Goal: Transaction & Acquisition: Book appointment/travel/reservation

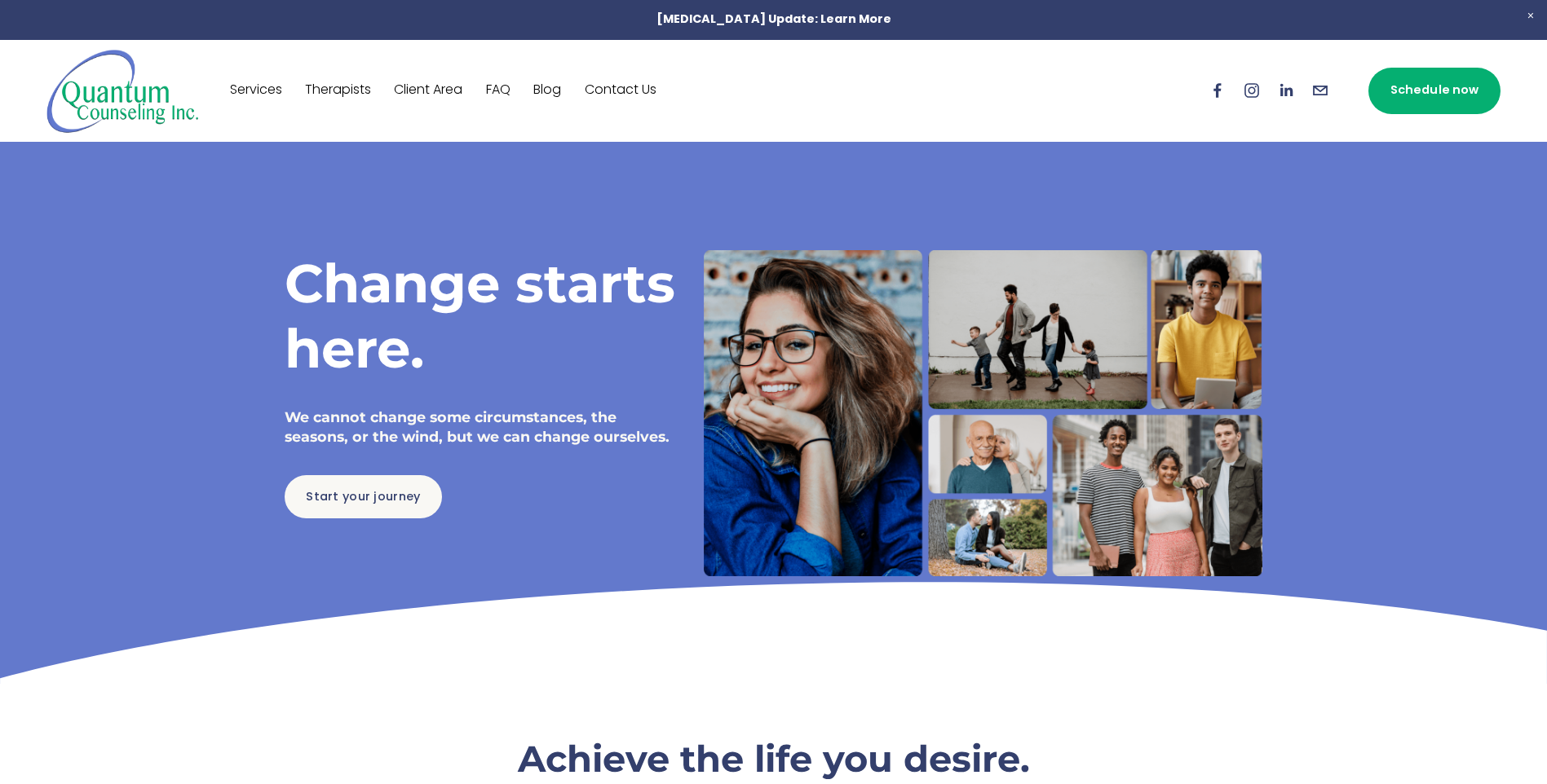
click at [1411, 92] on link "Schedule now" at bounding box center [1435, 90] width 132 height 46
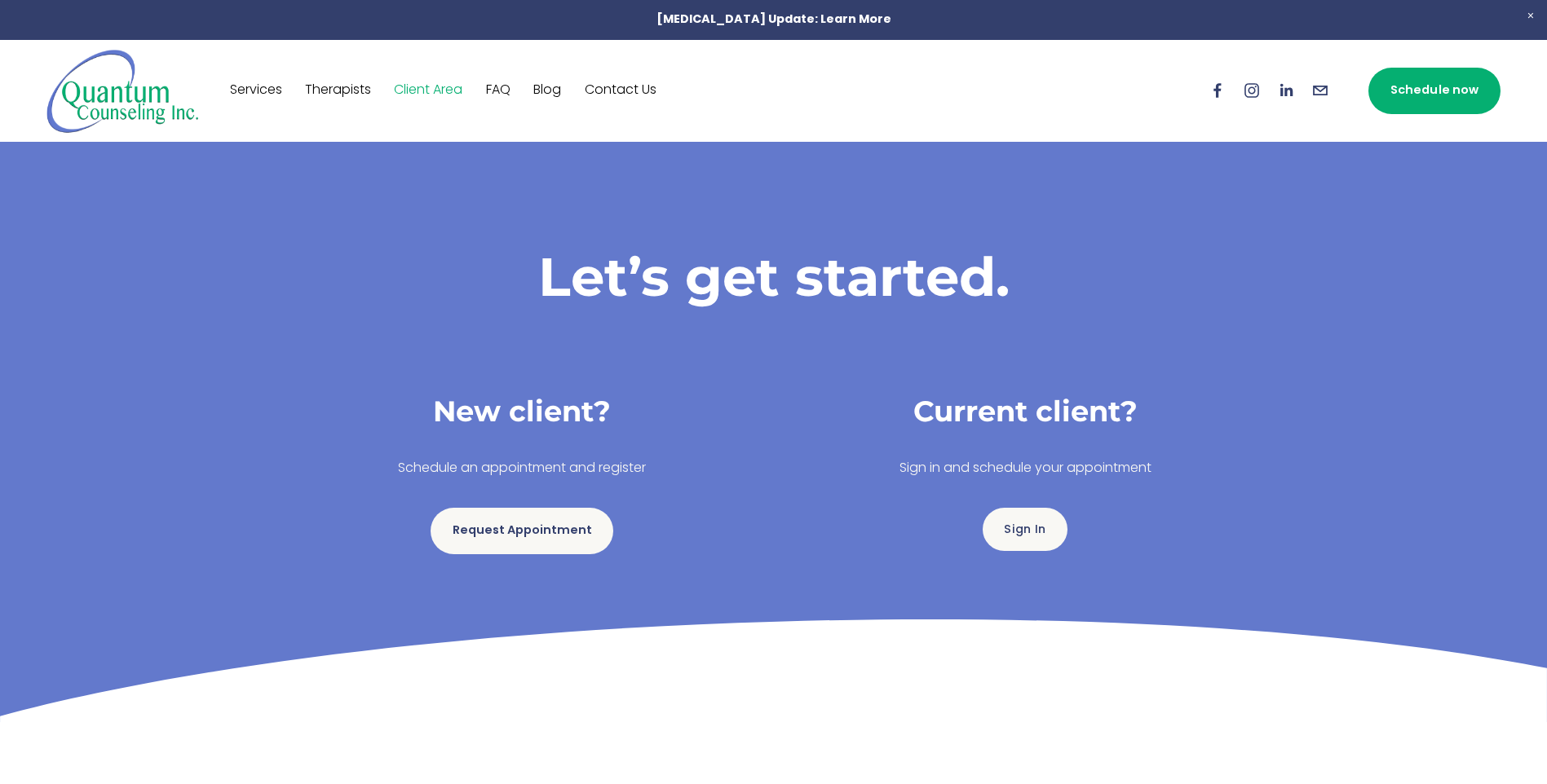
click at [534, 513] on link "Request Appointment" at bounding box center [522, 530] width 183 height 46
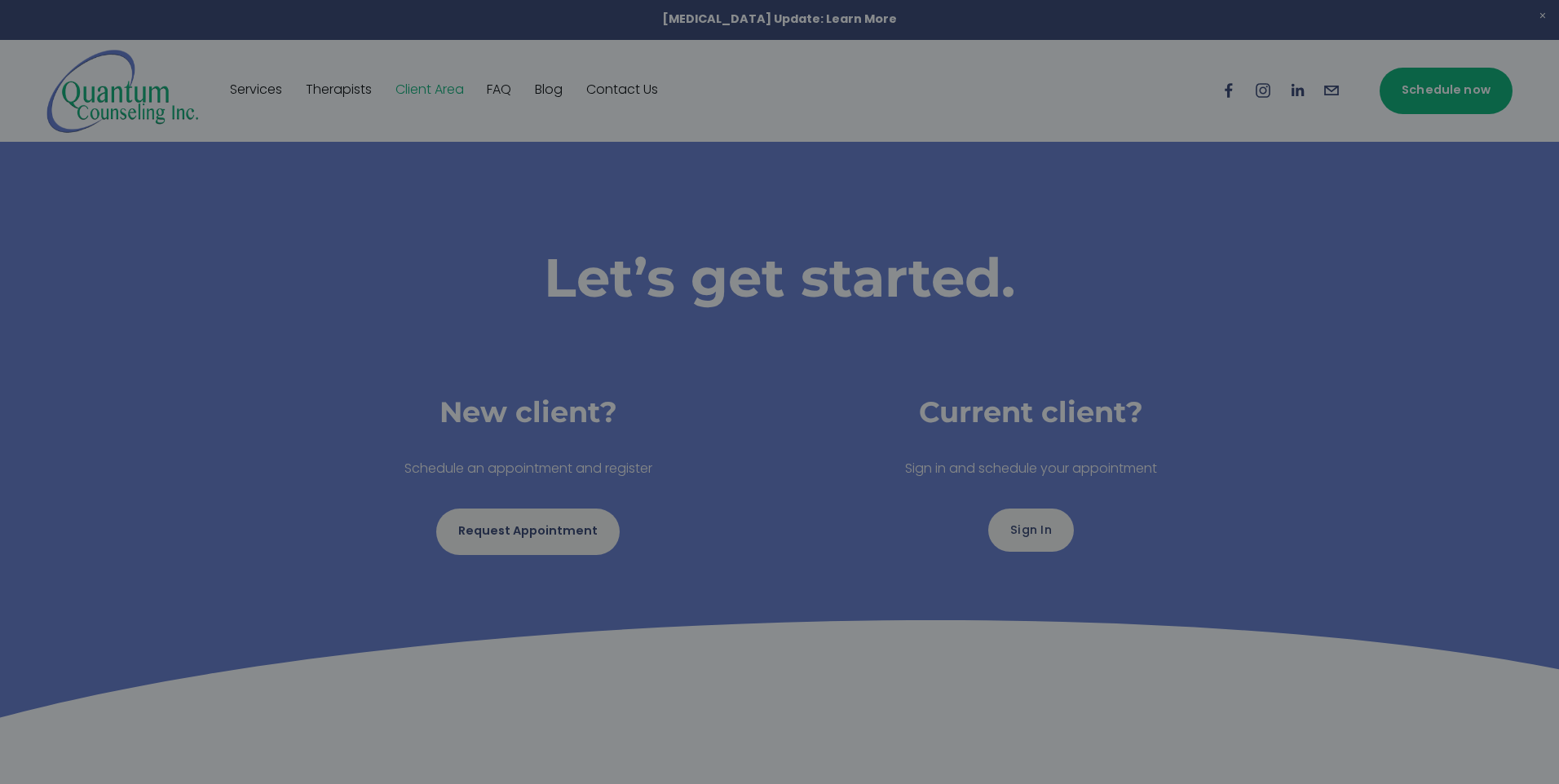
drag, startPoint x: 1435, startPoint y: 373, endPoint x: 1309, endPoint y: 346, distance: 128.9
click at [1432, 374] on div at bounding box center [780, 392] width 1559 height 784
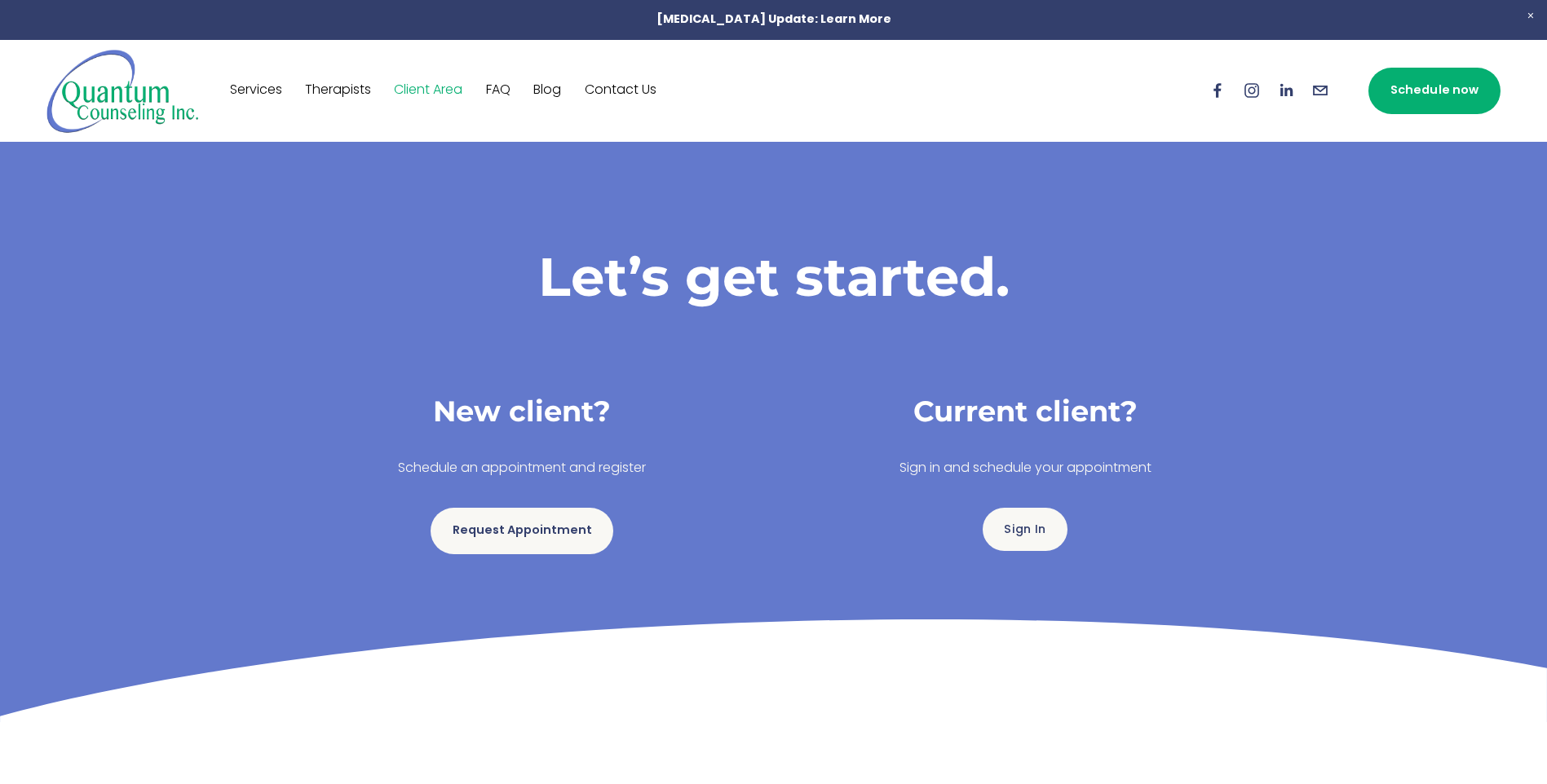
click at [498, 564] on div "New client? Schedule an appointment and register Request Appointment Current cl…" at bounding box center [774, 472] width 1007 height 187
click at [499, 544] on link "Request Appointment" at bounding box center [522, 530] width 183 height 46
click at [565, 523] on link "Request Appointment" at bounding box center [522, 530] width 183 height 46
click at [506, 537] on link "Request Appointment" at bounding box center [522, 530] width 183 height 46
click at [540, 540] on link "Request Appointment" at bounding box center [522, 530] width 183 height 46
